Goal: Task Accomplishment & Management: Manage account settings

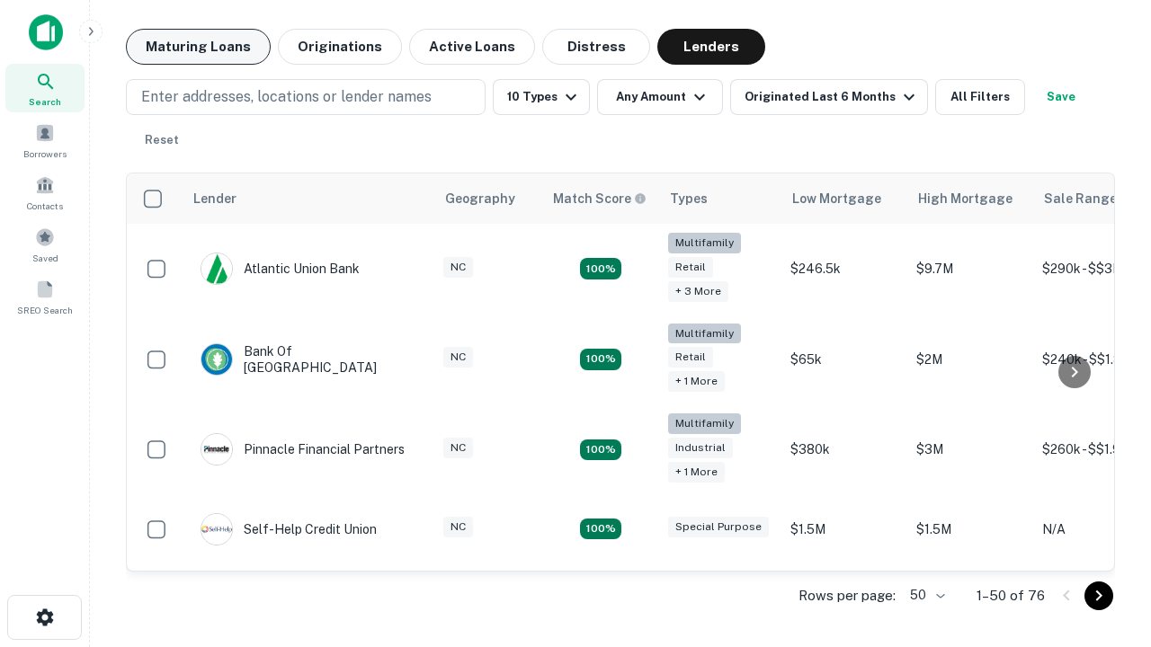
click at [198, 47] on button "Maturing Loans" at bounding box center [198, 47] width 145 height 36
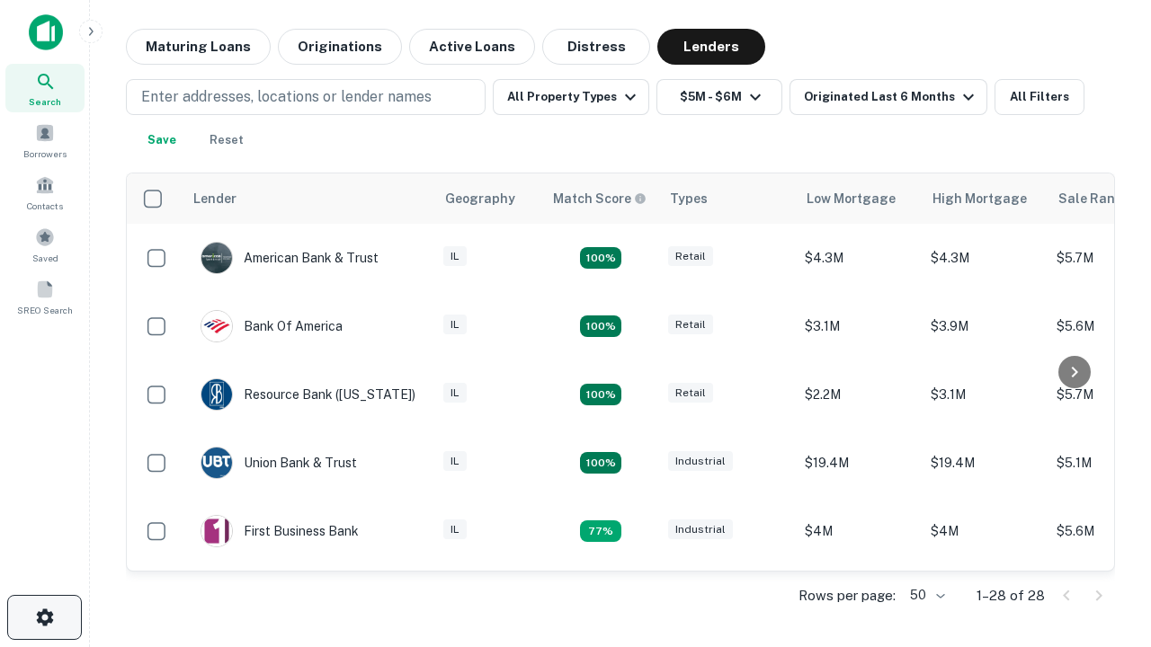
click at [44, 618] on icon "button" at bounding box center [45, 618] width 22 height 22
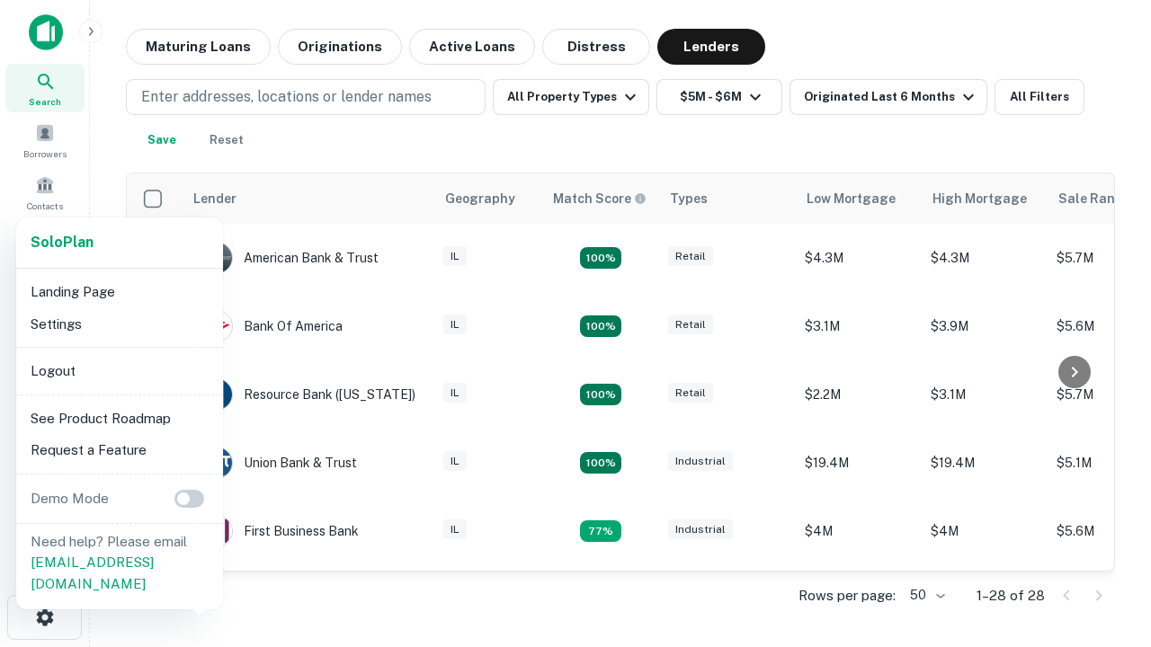
click at [119, 370] on li "Logout" at bounding box center [119, 371] width 192 height 32
